Goal: Task Accomplishment & Management: Complete application form

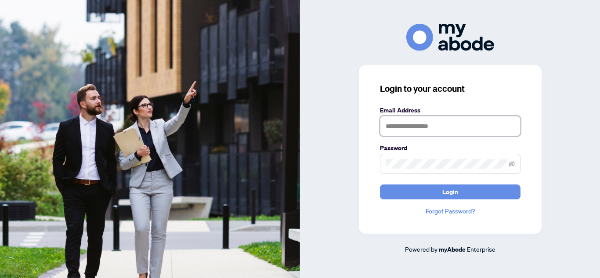
click at [405, 127] on input "text" at bounding box center [450, 126] width 141 height 20
type input "**********"
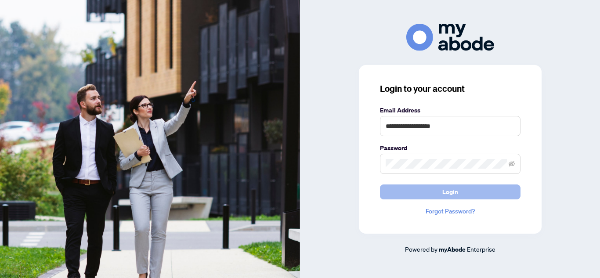
click at [438, 192] on button "Login" at bounding box center [450, 192] width 141 height 15
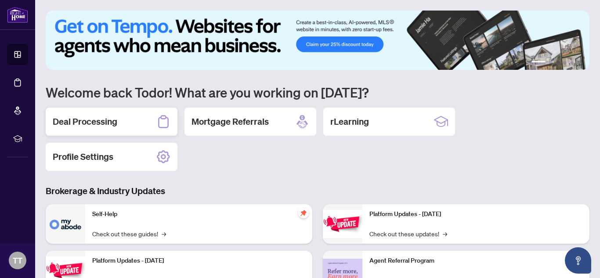
click at [108, 116] on h2 "Deal Processing" at bounding box center [85, 122] width 65 height 12
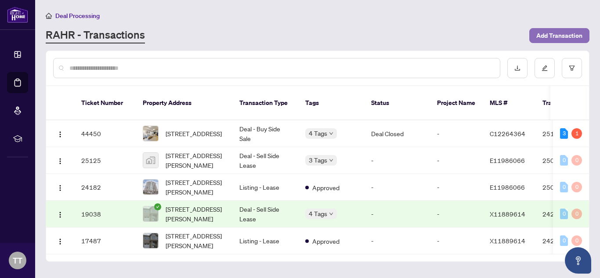
click at [546, 38] on span "Add Transaction" at bounding box center [560, 36] width 46 height 14
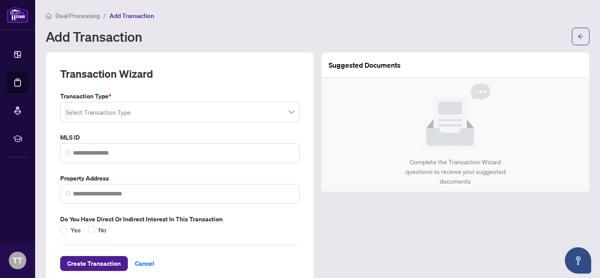
click at [292, 116] on span at bounding box center [179, 112] width 229 height 17
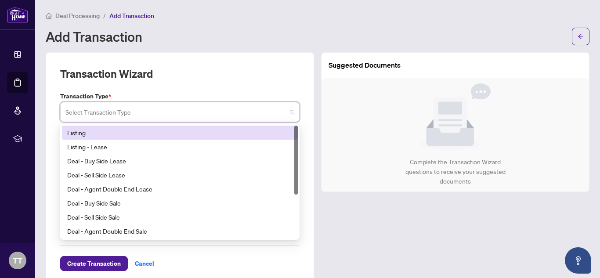
click at [118, 132] on div "Listing" at bounding box center [180, 133] width 226 height 10
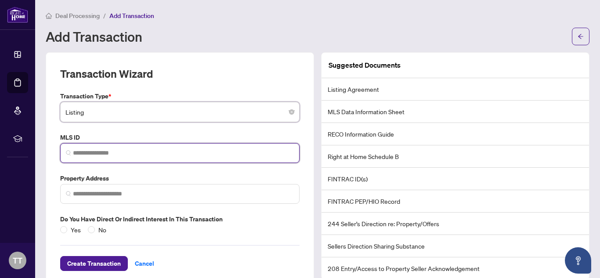
click at [82, 149] on input "search" at bounding box center [183, 153] width 221 height 9
paste input "*********"
type input "*********"
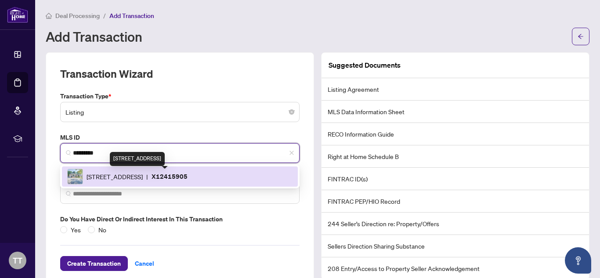
click at [143, 177] on span "[STREET_ADDRESS]" at bounding box center [115, 177] width 56 height 10
type input "**********"
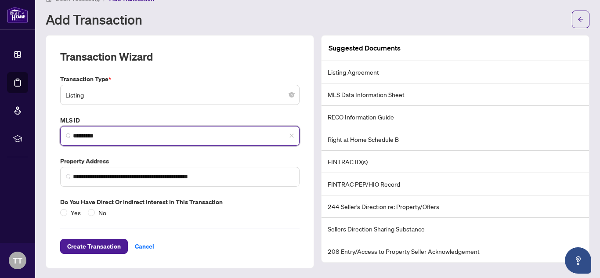
scroll to position [18, 0]
type input "*********"
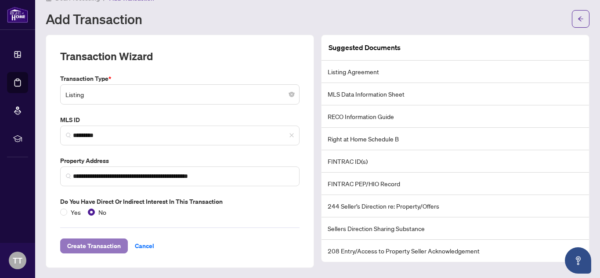
click at [110, 241] on span "Create Transaction" at bounding box center [94, 246] width 54 height 14
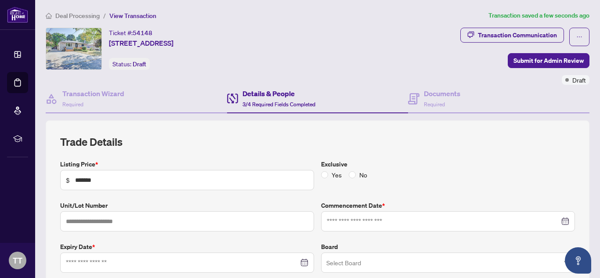
type input "**********"
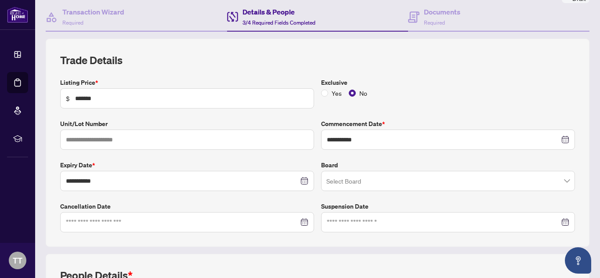
scroll to position [105, 0]
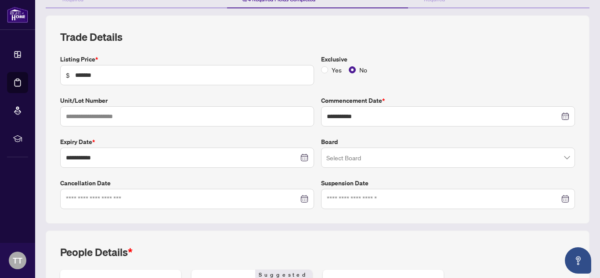
click at [568, 157] on span at bounding box center [449, 157] width 244 height 17
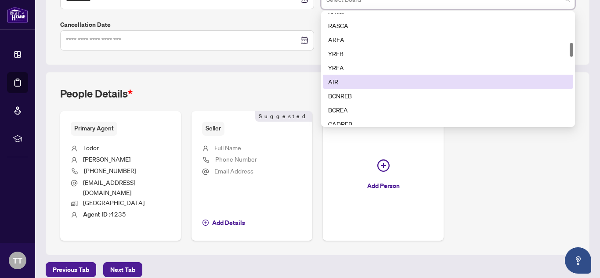
scroll to position [0, 0]
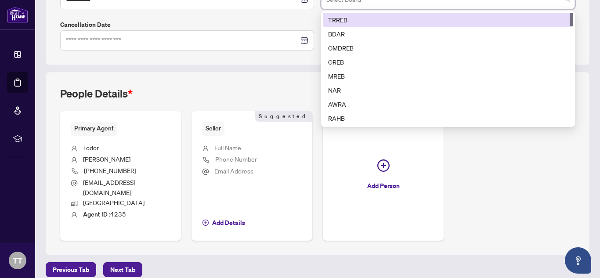
click at [352, 17] on div "TRREB" at bounding box center [448, 20] width 240 height 10
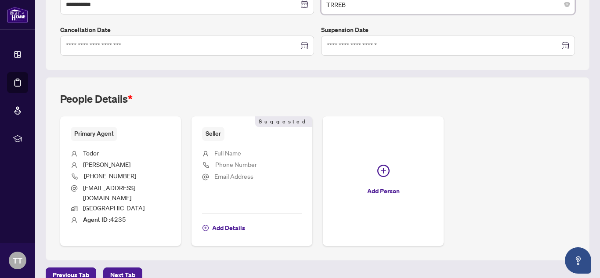
scroll to position [264, 0]
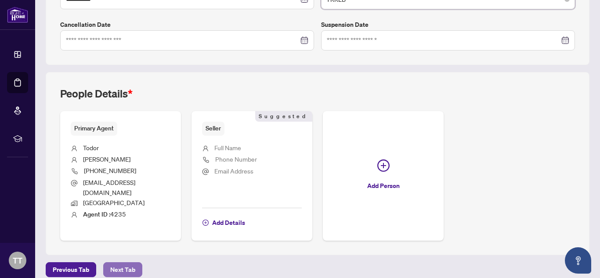
click at [122, 263] on span "Next Tab" at bounding box center [122, 270] width 25 height 14
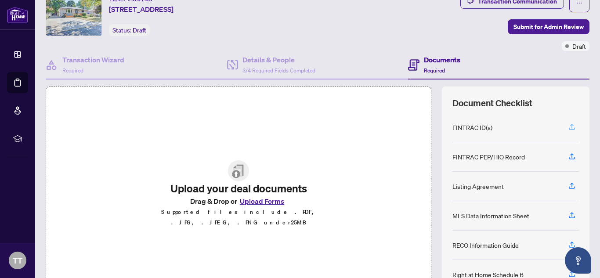
click at [570, 125] on icon "button" at bounding box center [572, 127] width 8 height 8
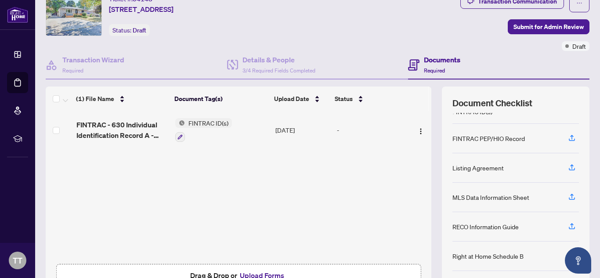
scroll to position [14, 0]
click at [571, 164] on icon "button" at bounding box center [573, 166] width 4 height 4
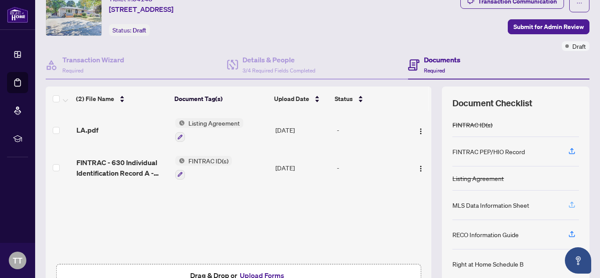
click at [573, 204] on icon "button" at bounding box center [572, 205] width 8 height 8
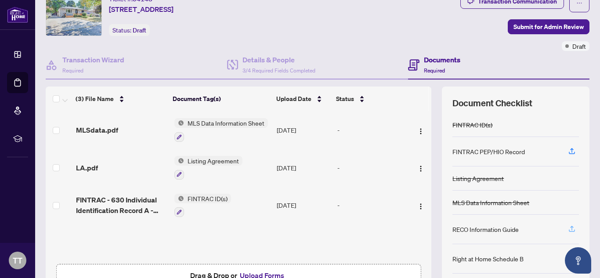
click at [574, 230] on icon "button" at bounding box center [572, 230] width 6 height 2
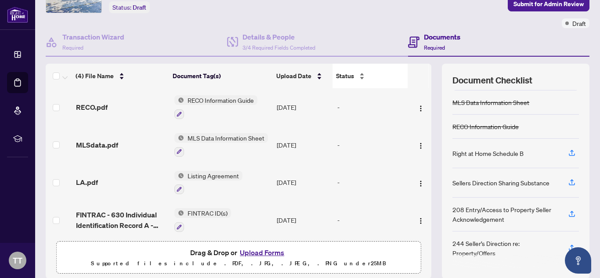
scroll to position [0, 0]
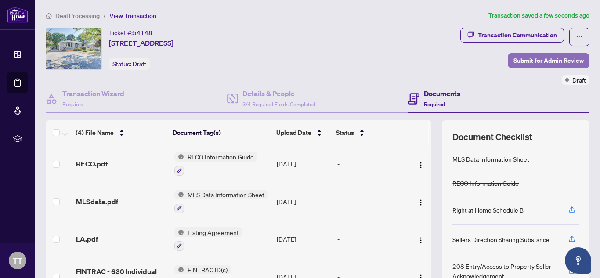
click at [543, 61] on span "Submit for Admin Review" at bounding box center [549, 61] width 70 height 14
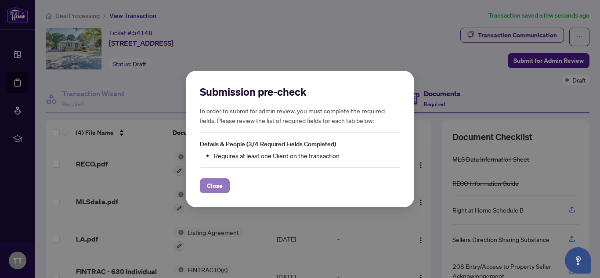
click at [212, 184] on span "Close" at bounding box center [215, 186] width 16 height 14
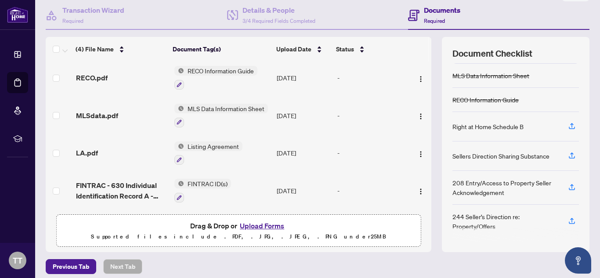
scroll to position [89, 0]
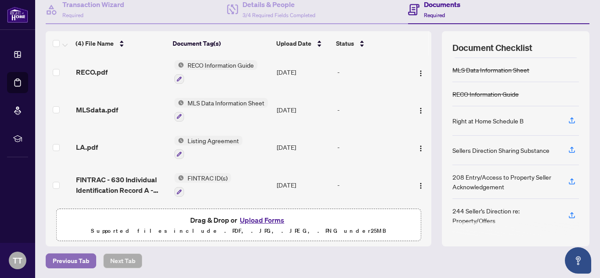
click at [69, 259] on span "Previous Tab" at bounding box center [71, 261] width 36 height 14
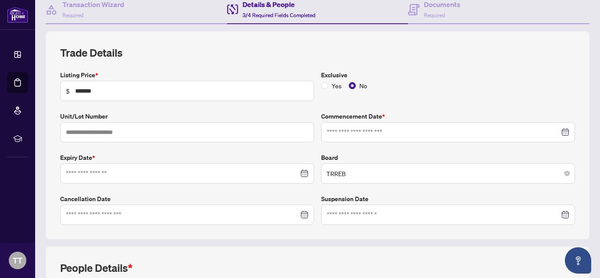
type input "**********"
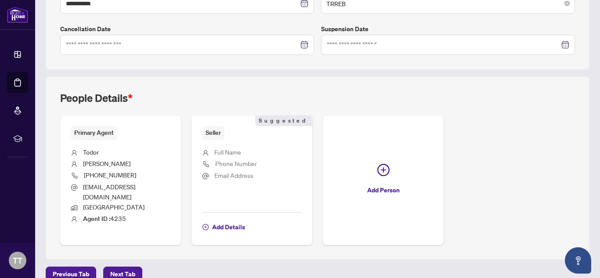
scroll to position [264, 0]
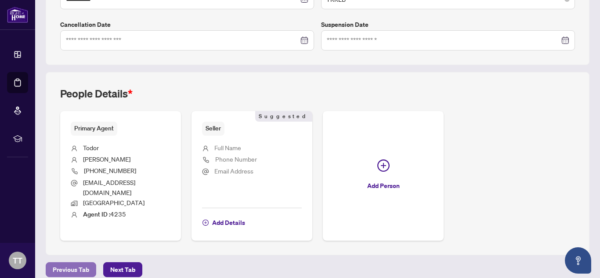
click at [65, 263] on span "Previous Tab" at bounding box center [71, 270] width 36 height 14
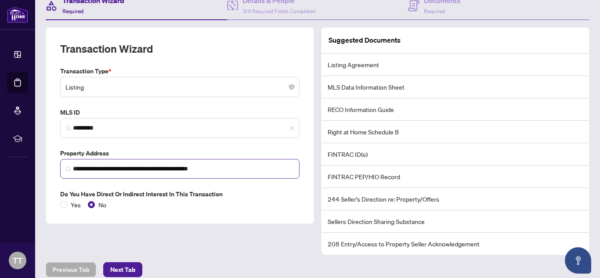
scroll to position [102, 0]
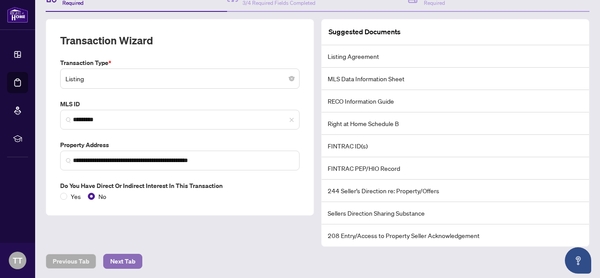
click at [122, 262] on span "Next Tab" at bounding box center [122, 262] width 25 height 14
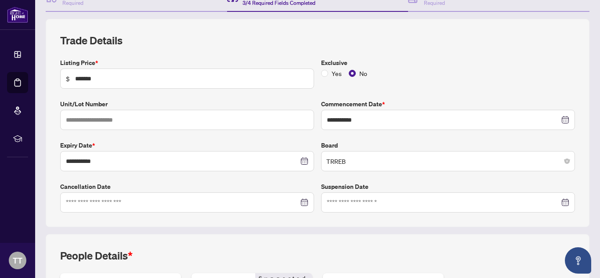
type input "**********"
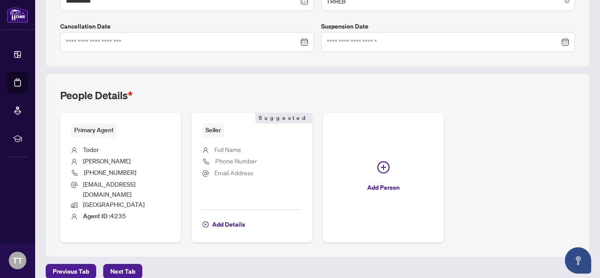
scroll to position [264, 0]
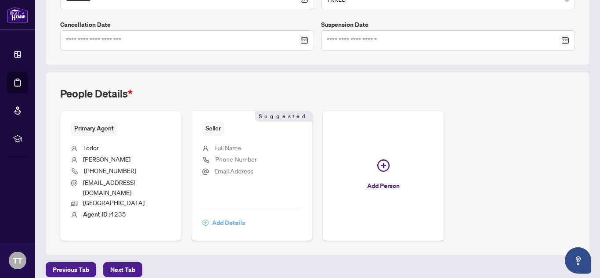
click at [223, 216] on span "Add Details" at bounding box center [228, 223] width 33 height 14
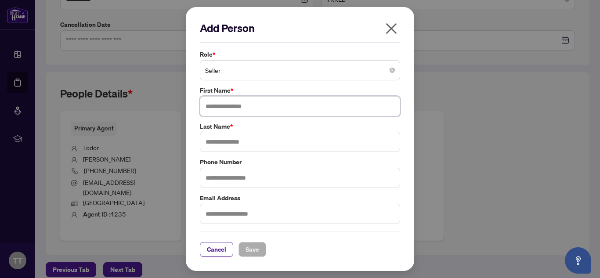
click at [251, 110] on input "text" at bounding box center [300, 106] width 200 height 20
type input "*******"
click at [228, 147] on input "text" at bounding box center [300, 142] width 200 height 20
type input "*******"
click at [252, 255] on span "Save" at bounding box center [253, 250] width 14 height 14
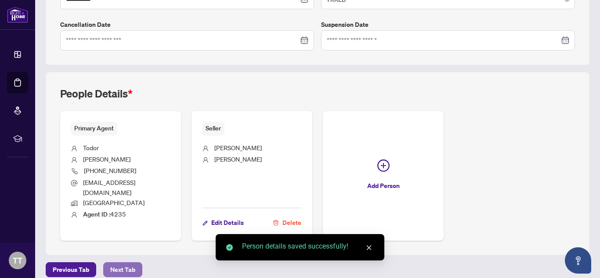
click at [126, 263] on span "Next Tab" at bounding box center [122, 270] width 25 height 14
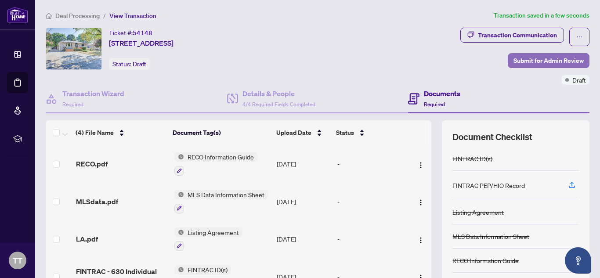
click at [549, 62] on span "Submit for Admin Review" at bounding box center [549, 61] width 70 height 14
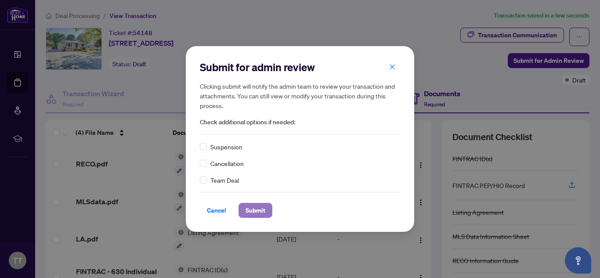
click at [246, 208] on span "Submit" at bounding box center [256, 211] width 20 height 14
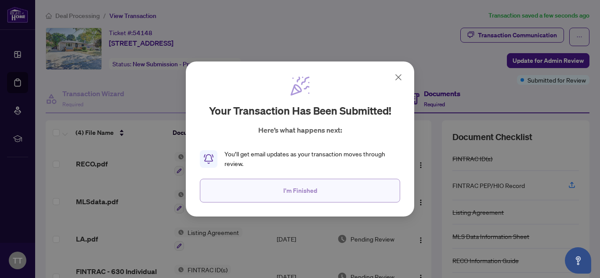
click at [325, 193] on button "I'm Finished" at bounding box center [300, 191] width 200 height 24
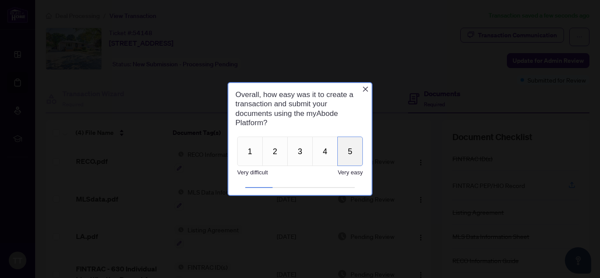
click at [357, 146] on button "5" at bounding box center [350, 151] width 25 height 29
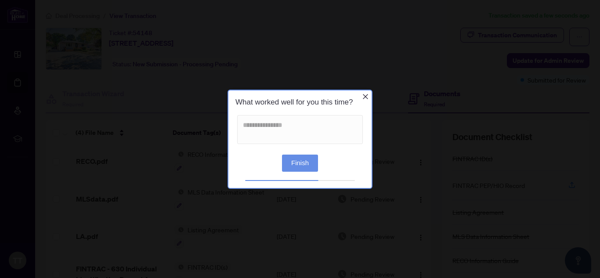
click at [307, 160] on button "Finish" at bounding box center [300, 162] width 36 height 17
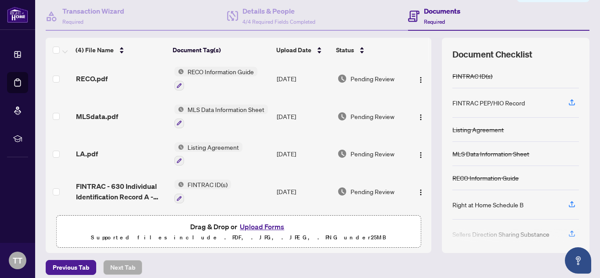
scroll to position [89, 0]
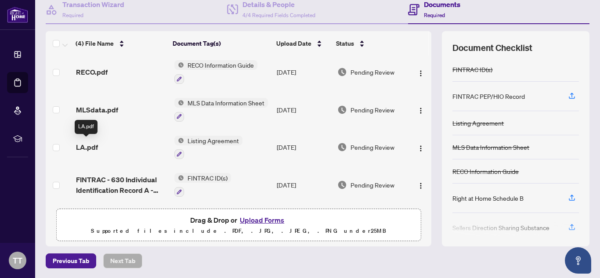
click at [85, 147] on span "LA.pdf" at bounding box center [87, 147] width 22 height 11
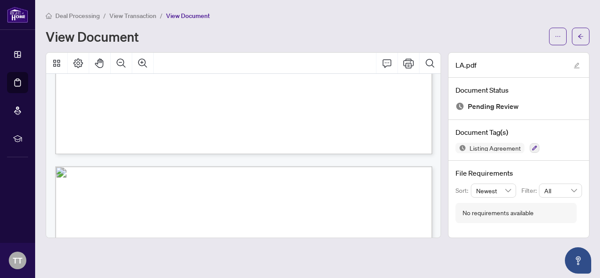
scroll to position [315, 0]
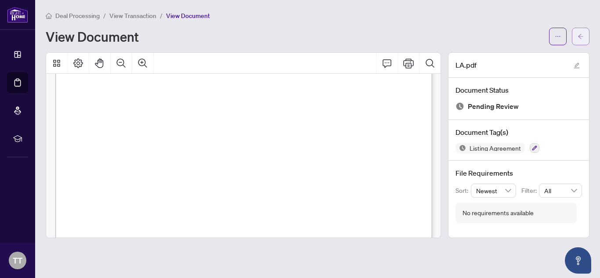
click at [582, 37] on icon "arrow-left" at bounding box center [581, 36] width 6 height 6
